Goal: Task Accomplishment & Management: Manage account settings

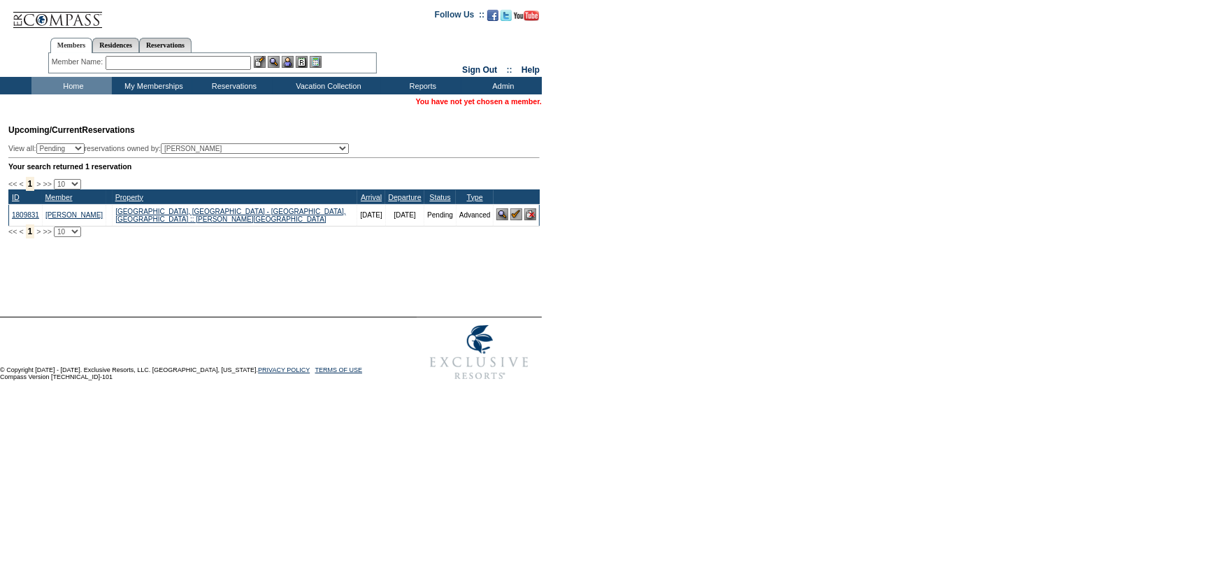
click at [160, 63] on input "text" at bounding box center [178, 63] width 145 height 14
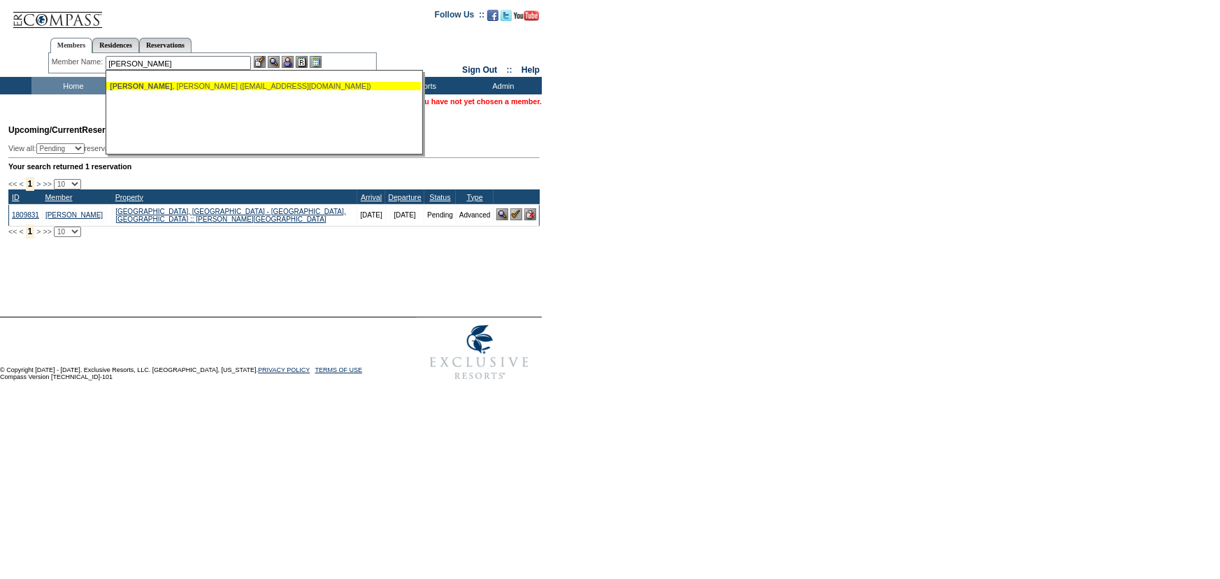
click at [185, 87] on div "Sprunk , Blair (blairsprunk@gmail.com)" at bounding box center [264, 86] width 308 height 8
type input "Sprunk, Blair (blairsprunk@gmail.com)"
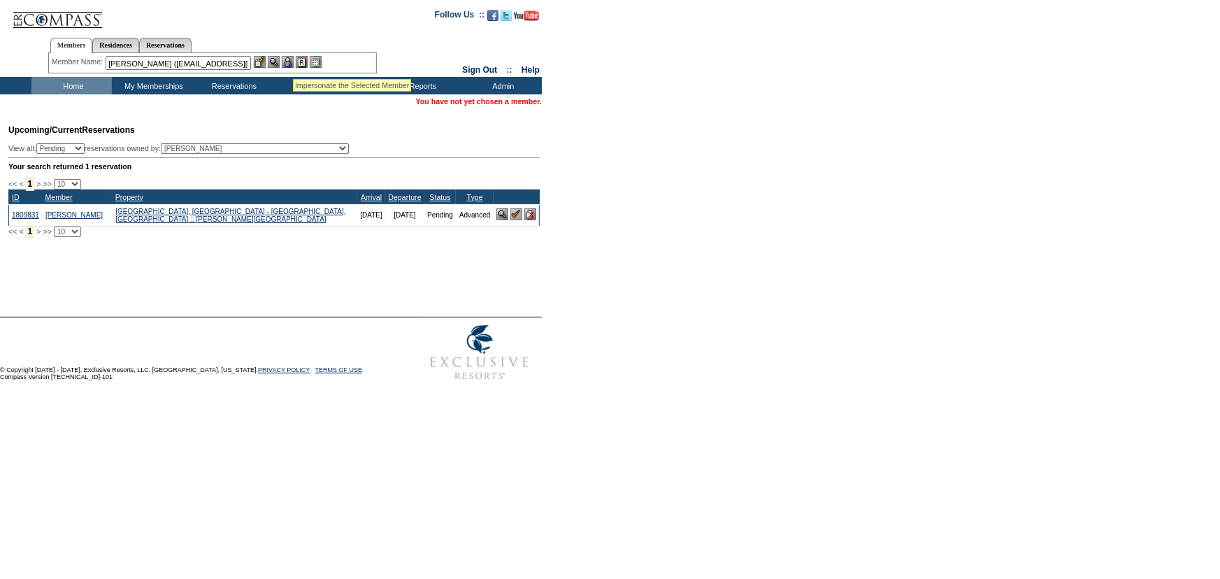
click at [293, 62] on img at bounding box center [288, 62] width 12 height 12
click at [278, 60] on img at bounding box center [274, 62] width 12 height 12
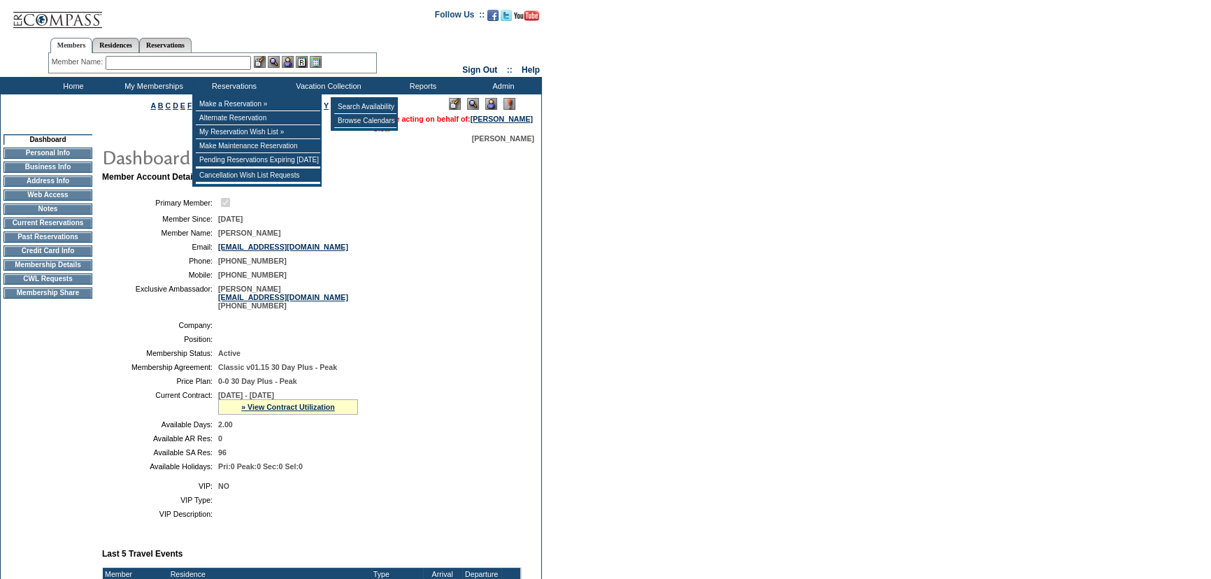
click at [373, 133] on link "Clear" at bounding box center [382, 128] width 18 height 8
